Goal: Task Accomplishment & Management: Complete application form

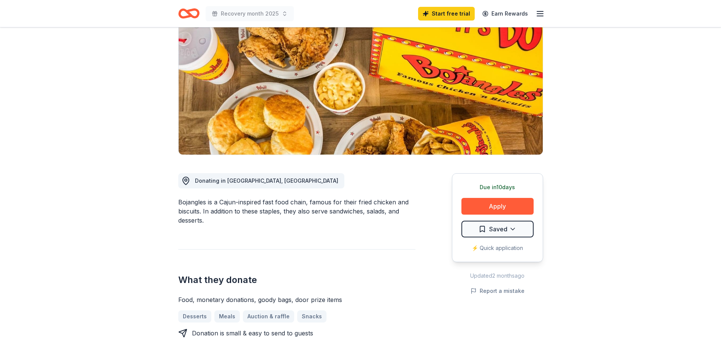
scroll to position [38, 0]
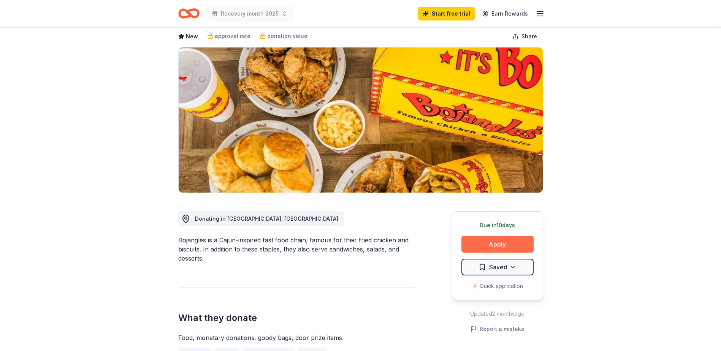
click at [491, 241] on button "Apply" at bounding box center [498, 244] width 72 height 17
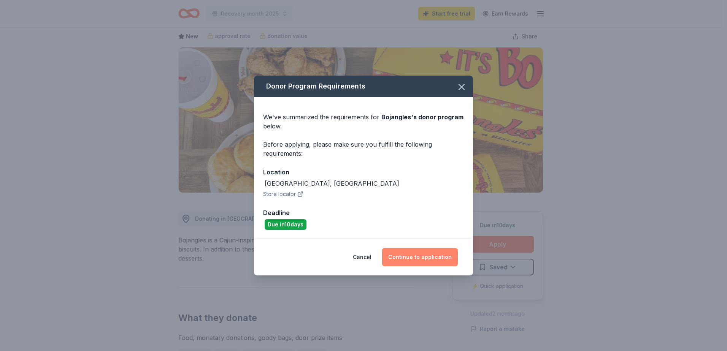
click at [422, 256] on button "Continue to application" at bounding box center [420, 257] width 76 height 18
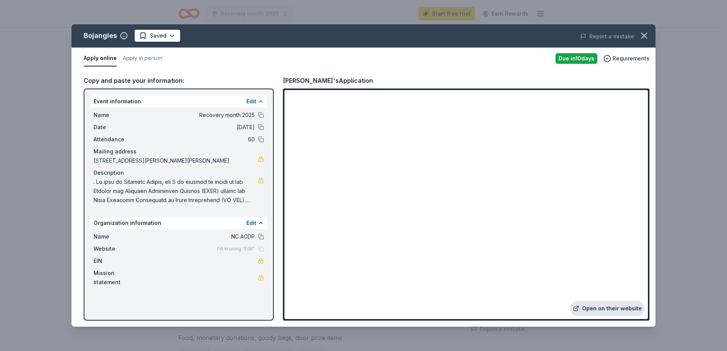
click at [607, 309] on link "Open on their website" at bounding box center [607, 308] width 75 height 15
click at [645, 34] on icon "button" at bounding box center [644, 35] width 11 height 11
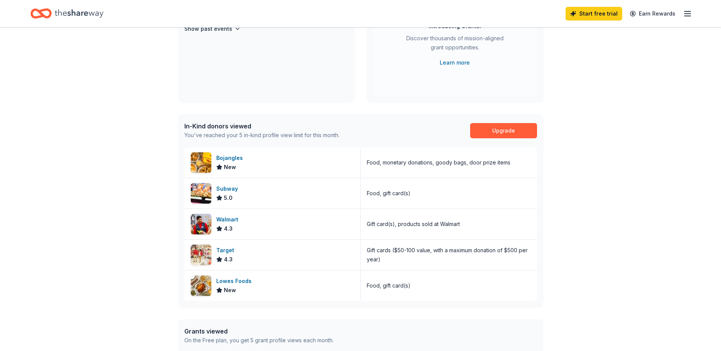
scroll to position [152, 0]
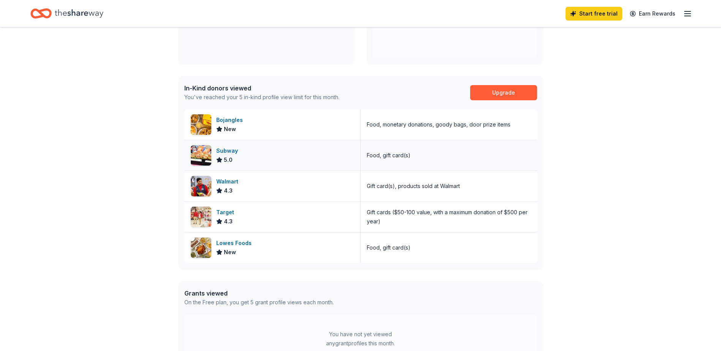
click at [198, 155] on img at bounding box center [201, 155] width 21 height 21
click at [251, 221] on div "Target 4.3" at bounding box center [272, 217] width 176 height 30
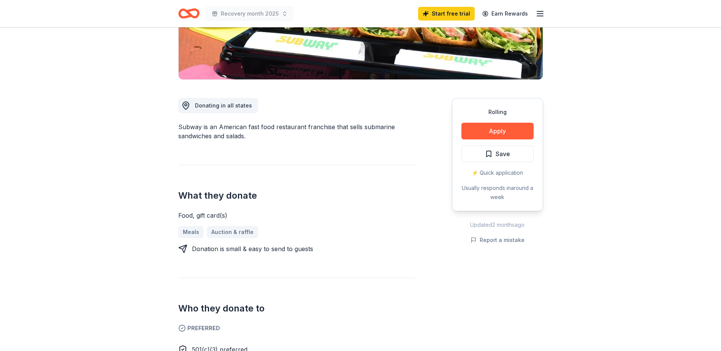
scroll to position [152, 0]
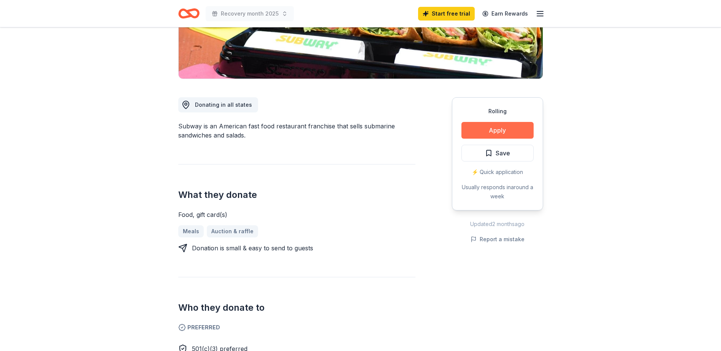
click at [492, 126] on button "Apply" at bounding box center [498, 130] width 72 height 17
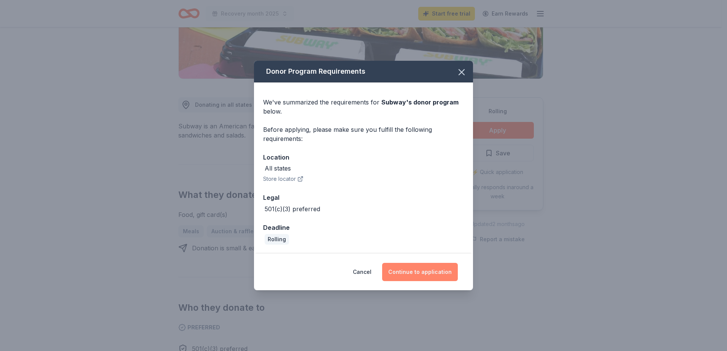
click at [408, 270] on button "Continue to application" at bounding box center [420, 272] width 76 height 18
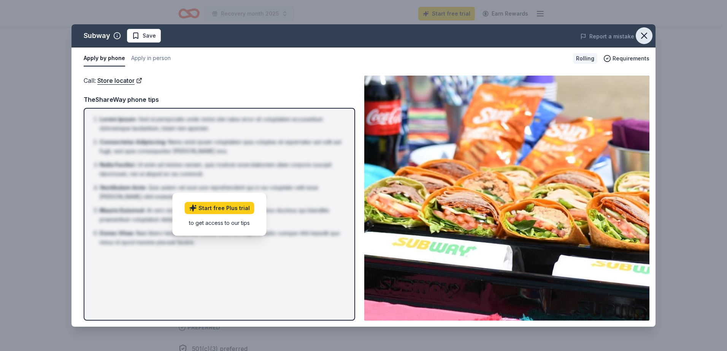
click at [644, 36] on icon "button" at bounding box center [643, 35] width 5 height 5
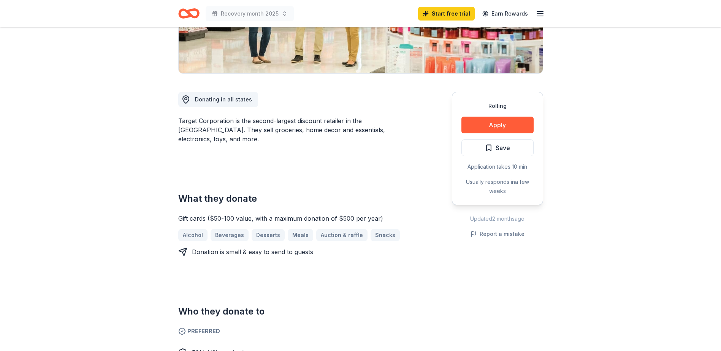
scroll to position [114, 0]
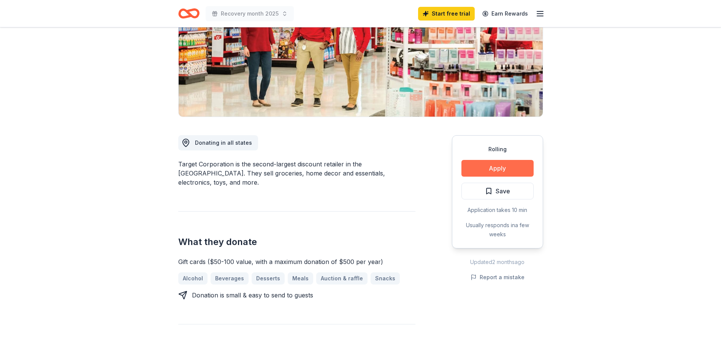
click at [495, 166] on button "Apply" at bounding box center [498, 168] width 72 height 17
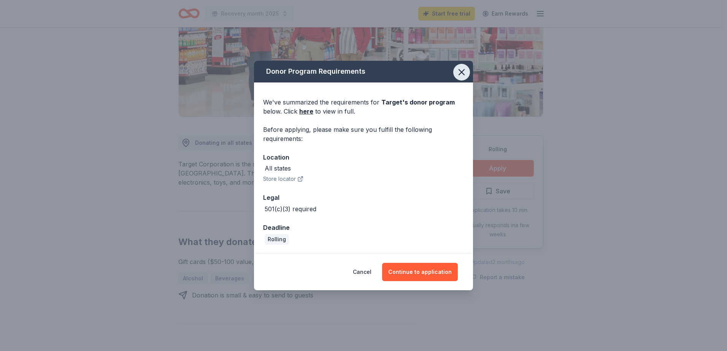
click at [465, 73] on icon "button" at bounding box center [461, 72] width 11 height 11
